Goal: Transaction & Acquisition: Purchase product/service

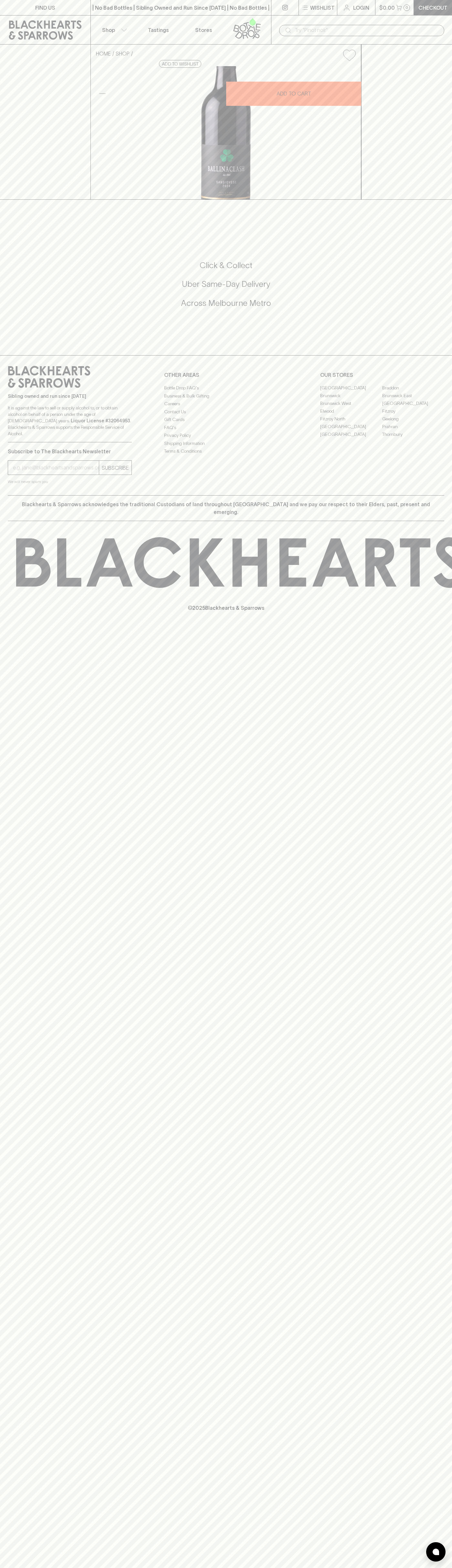
click at [106, 29] on p "Shop" at bounding box center [108, 30] width 13 height 8
click at [400, 1568] on html "FIND US | No Bad Bottles | Sibling Owned and Run Since 2006 | No Bad Bottles | …" at bounding box center [226, 784] width 452 height 1568
click at [5, 1466] on div at bounding box center [226, 784] width 452 height 1568
